Goal: Navigation & Orientation: Find specific page/section

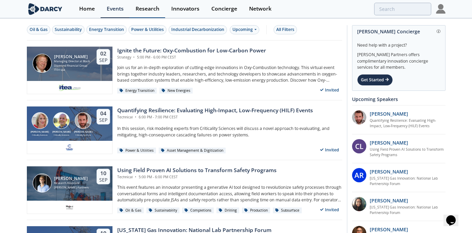
click at [146, 9] on div "Research" at bounding box center [148, 8] width 24 height 5
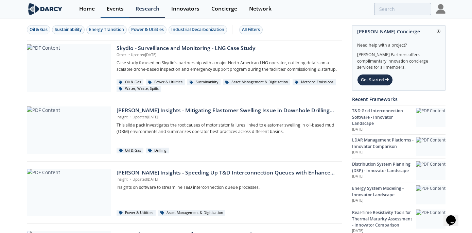
click at [119, 6] on div "Events" at bounding box center [115, 8] width 17 height 5
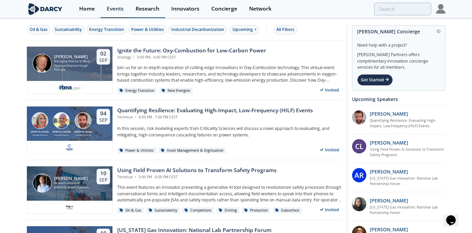
click at [136, 7] on div "Research" at bounding box center [148, 8] width 24 height 5
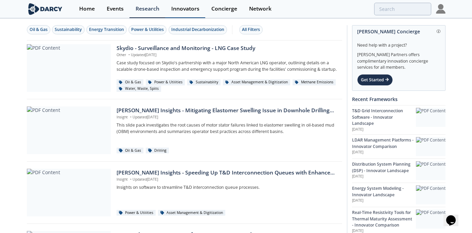
click at [171, 8] on div "Innovators" at bounding box center [185, 8] width 28 height 5
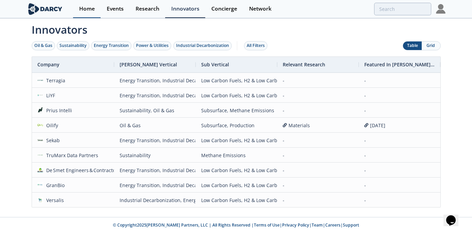
click at [87, 10] on div "Home" at bounding box center [87, 8] width 16 height 5
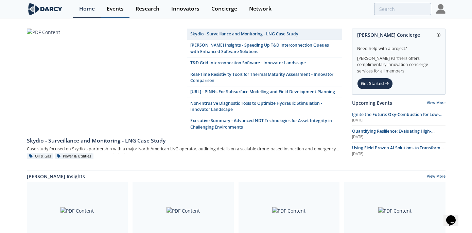
click at [122, 6] on div "Events" at bounding box center [115, 8] width 17 height 5
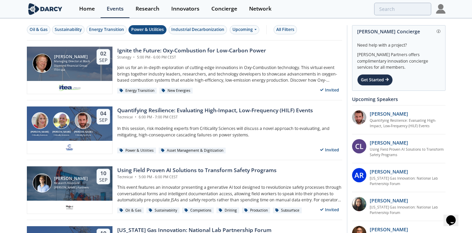
click at [144, 29] on div "Power & Utilities" at bounding box center [147, 30] width 33 height 6
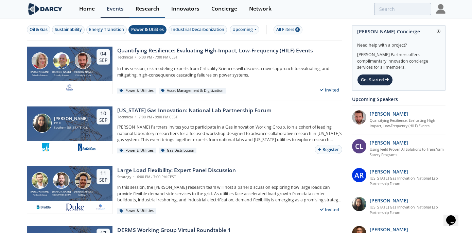
click at [148, 9] on div "Research" at bounding box center [148, 8] width 24 height 5
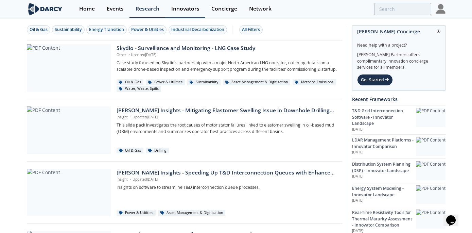
click at [185, 7] on div "Innovators" at bounding box center [185, 8] width 28 height 5
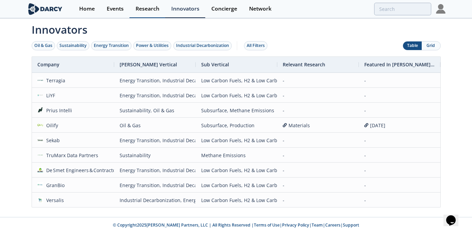
click at [146, 8] on div "Research" at bounding box center [148, 8] width 24 height 5
